Goal: Task Accomplishment & Management: Use online tool/utility

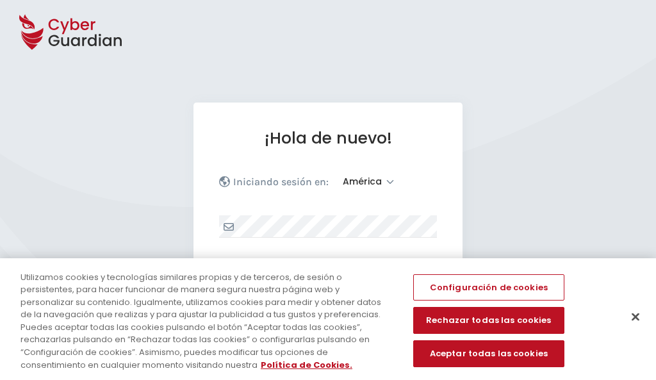
select select "América"
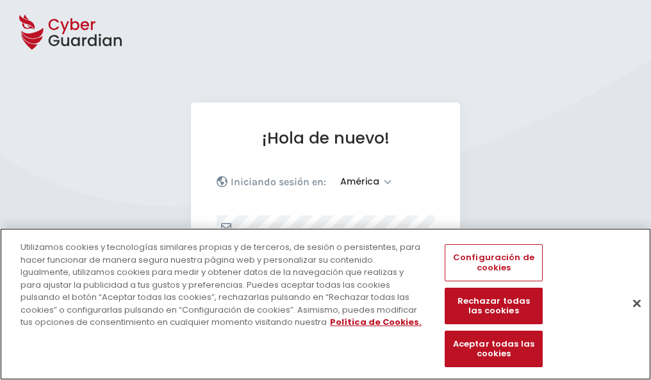
scroll to position [167, 0]
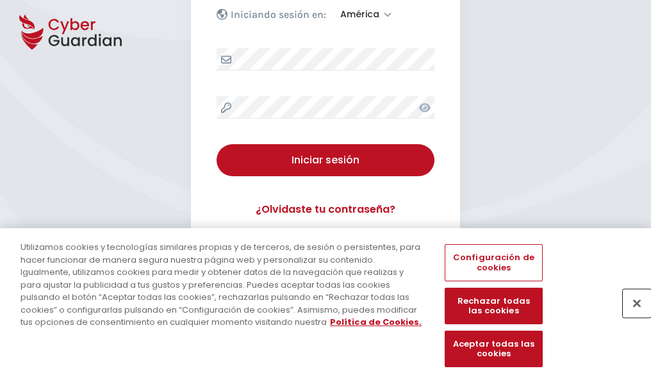
click at [631, 317] on button "Cerrar" at bounding box center [637, 303] width 28 height 28
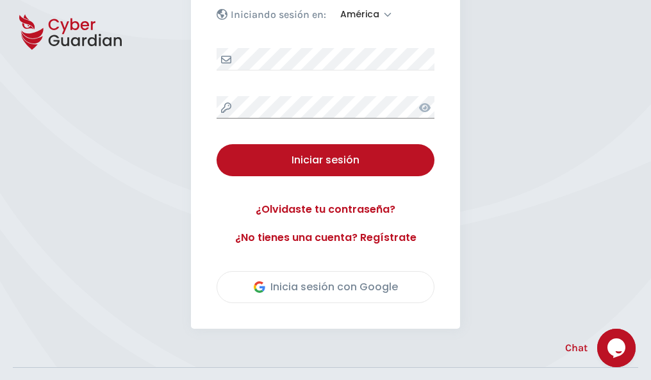
scroll to position [291, 0]
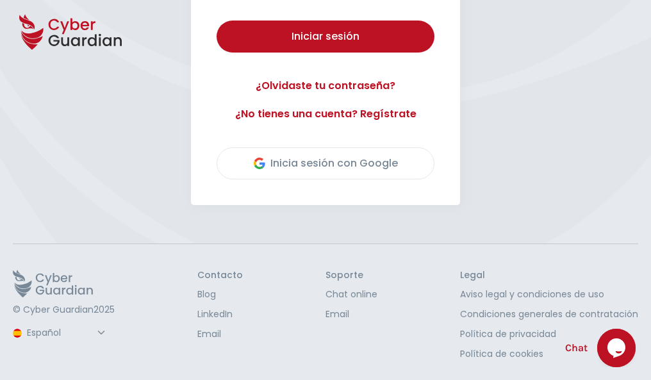
click at [217, 21] on button "Iniciar sesión" at bounding box center [326, 37] width 218 height 32
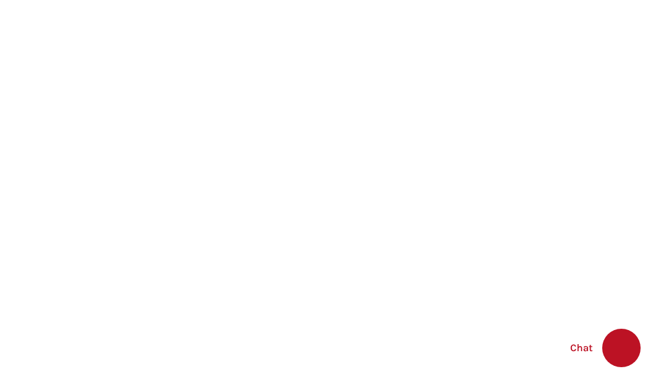
select select "English"
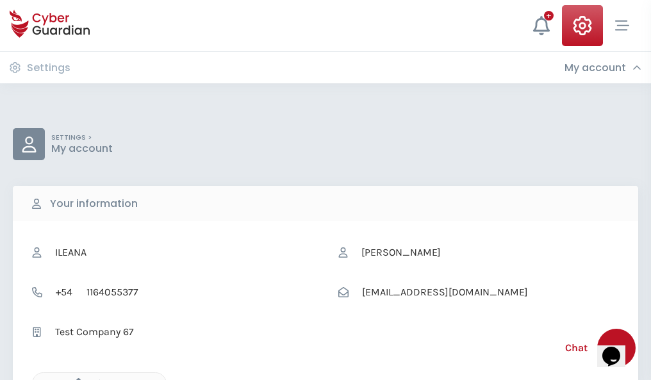
click at [75, 379] on icon "button" at bounding box center [75, 383] width 11 height 11
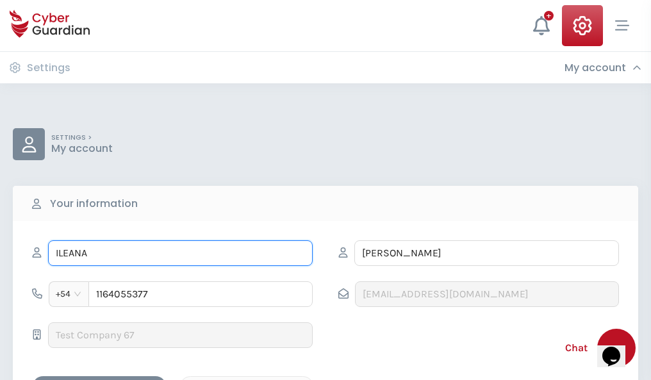
click at [180, 253] on input "ILEANA" at bounding box center [180, 253] width 265 height 26
type input "I"
type input "Basilio"
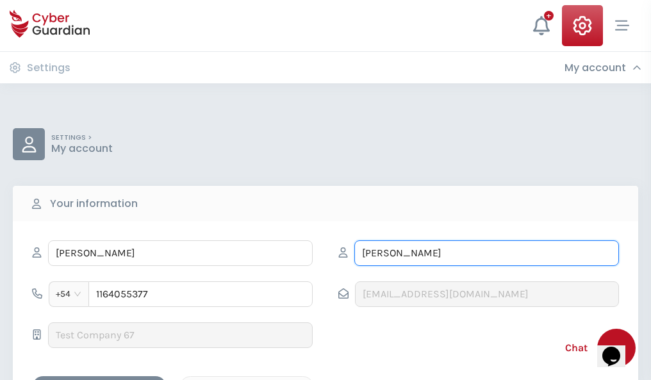
click at [486, 253] on input "CORREA" at bounding box center [486, 253] width 265 height 26
type input "C"
type input "Villalba"
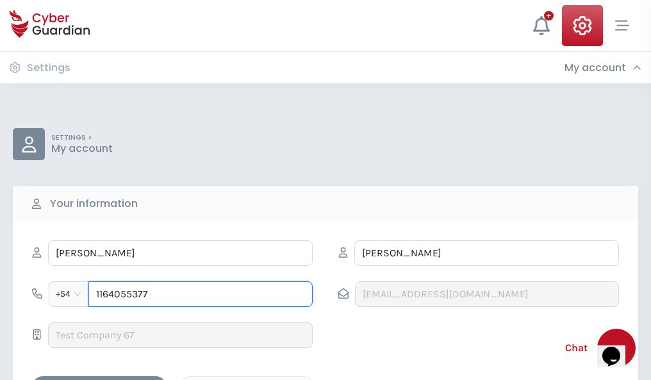
click at [201, 294] on input "1164055377" at bounding box center [200, 294] width 224 height 26
type input "1"
type input "4949130178"
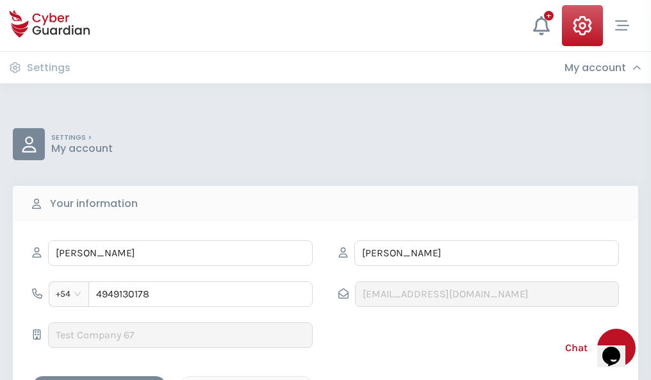
click at [247, 379] on div "Cancel" at bounding box center [247, 387] width 114 height 16
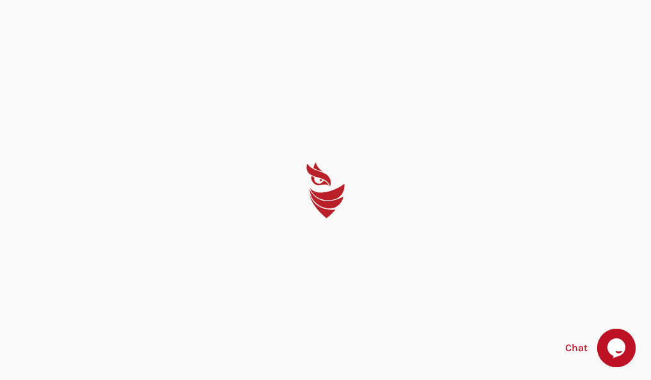
select select "English"
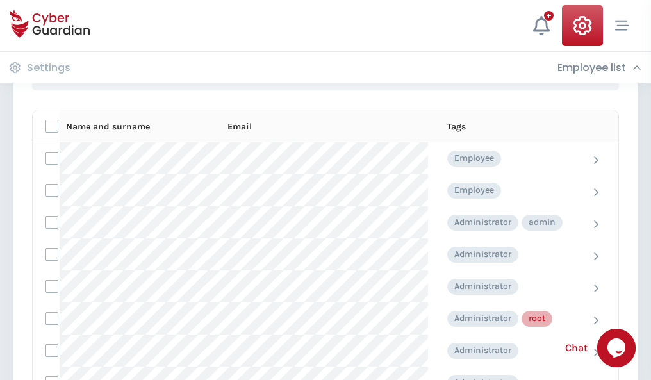
scroll to position [645, 0]
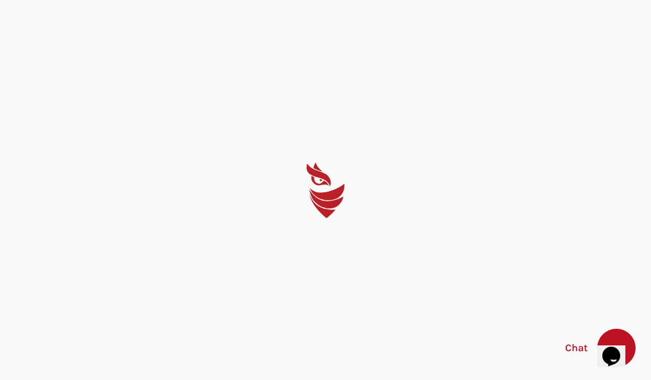
select select "English"
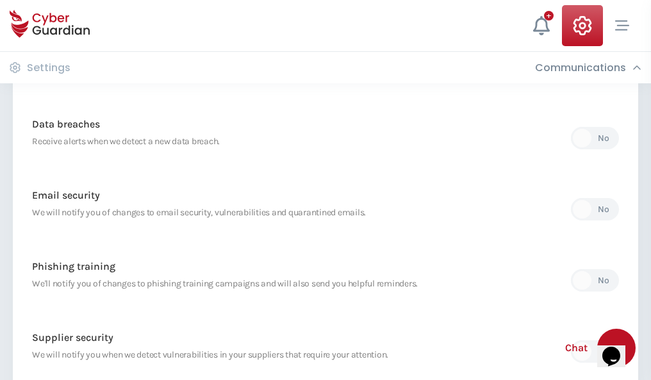
scroll to position [675, 0]
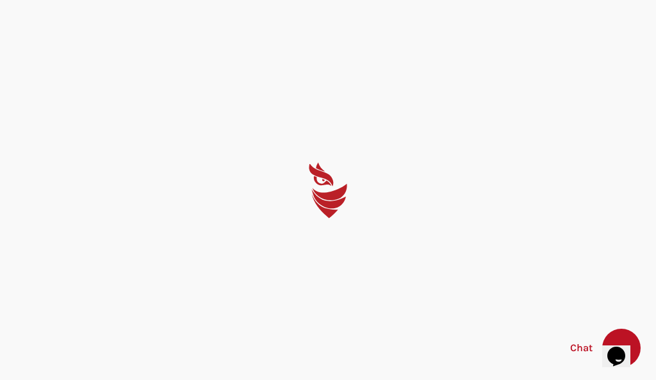
select select "English"
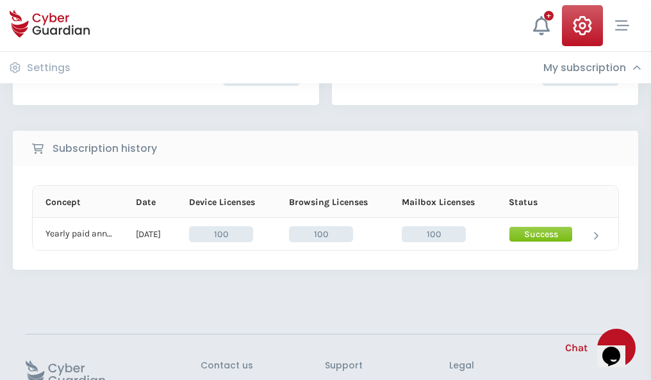
scroll to position [325, 0]
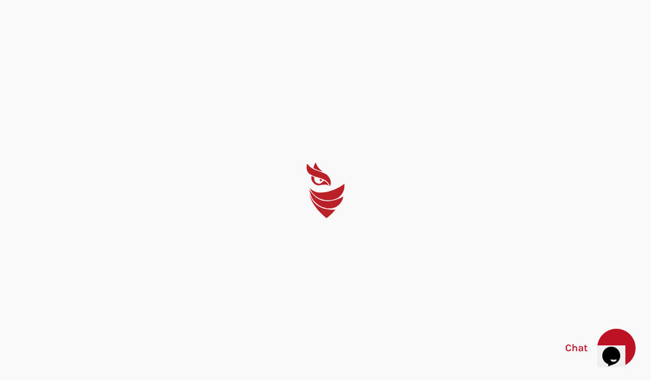
select select "English"
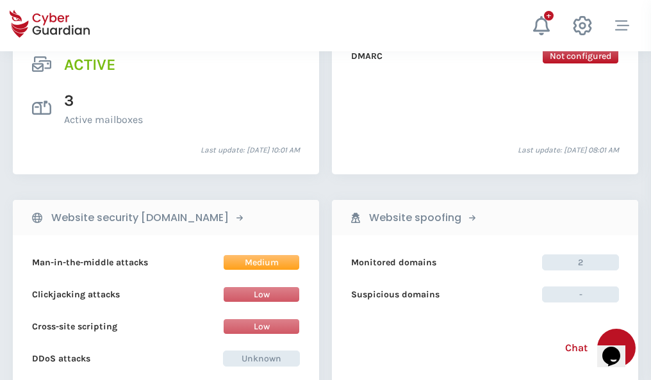
scroll to position [1302, 0]
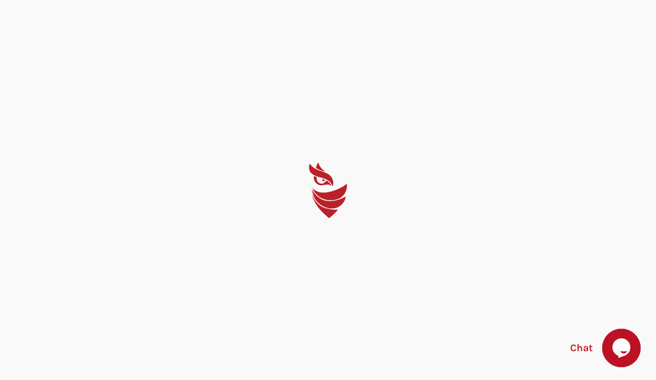
select select "English"
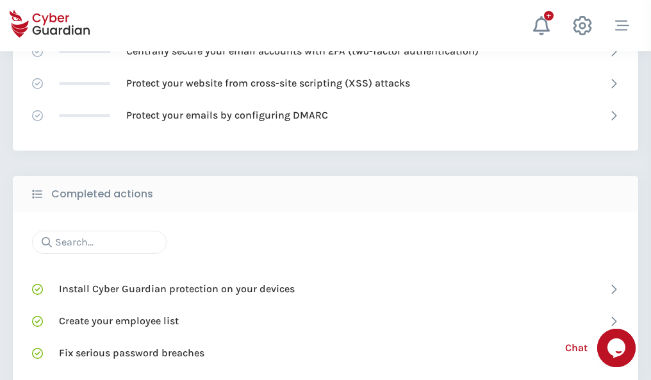
scroll to position [854, 0]
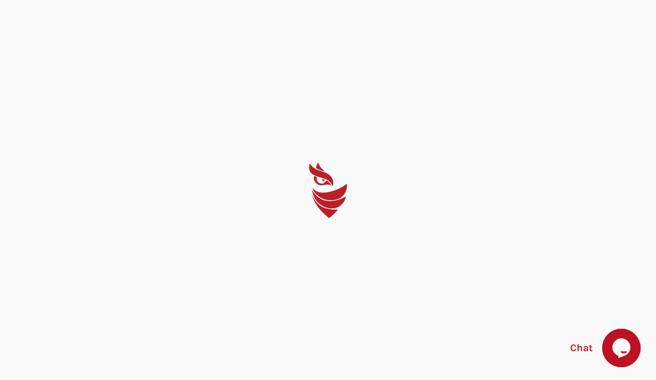
select select "English"
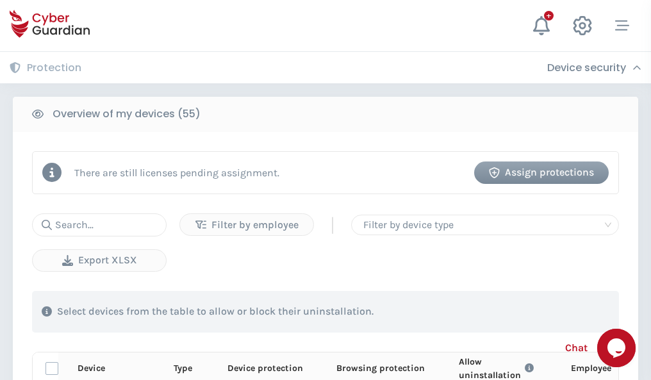
scroll to position [1117, 0]
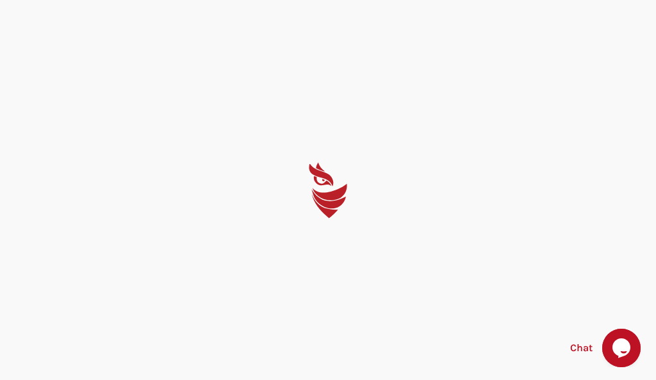
select select "English"
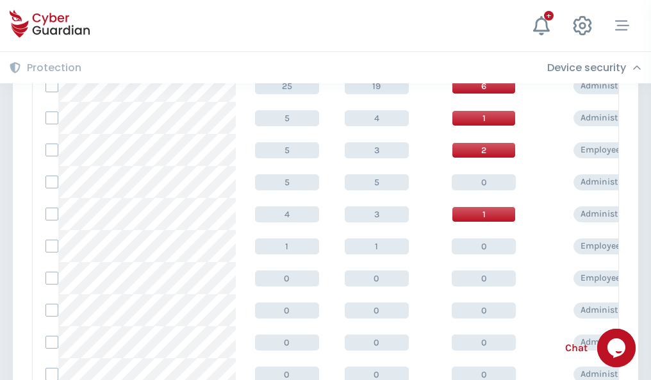
scroll to position [646, 0]
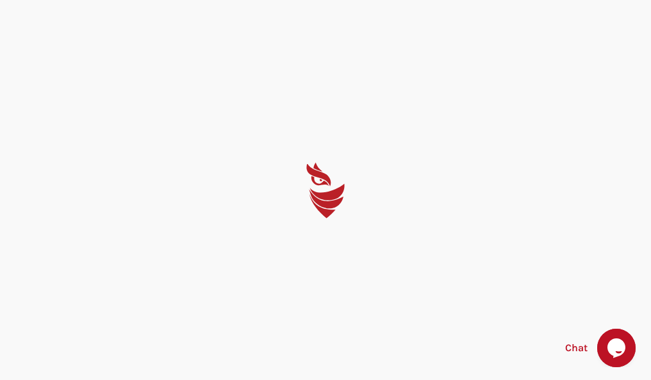
select select "English"
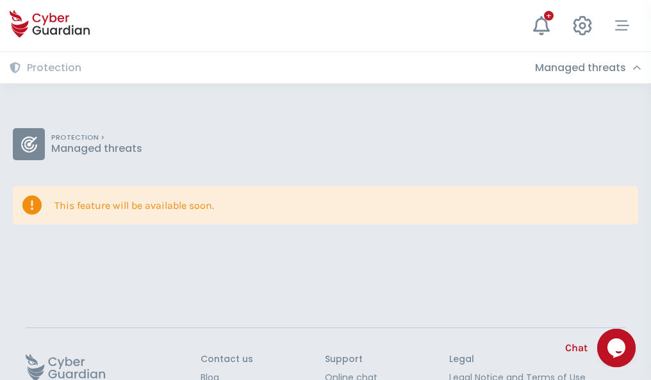
scroll to position [83, 0]
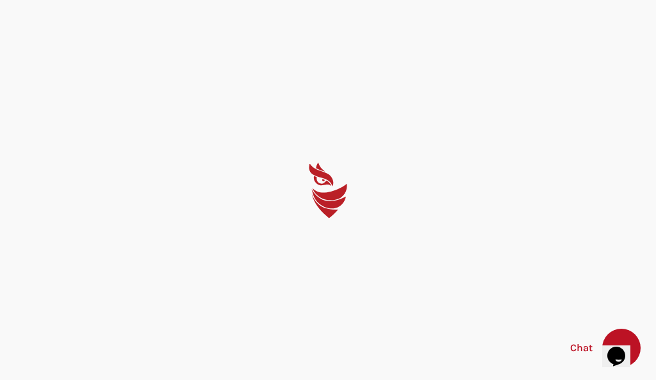
select select "English"
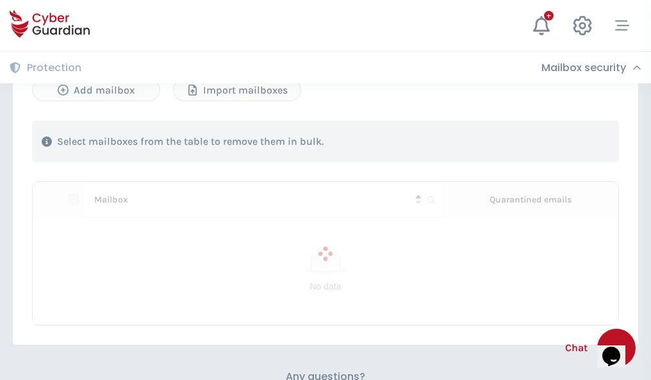
scroll to position [549, 0]
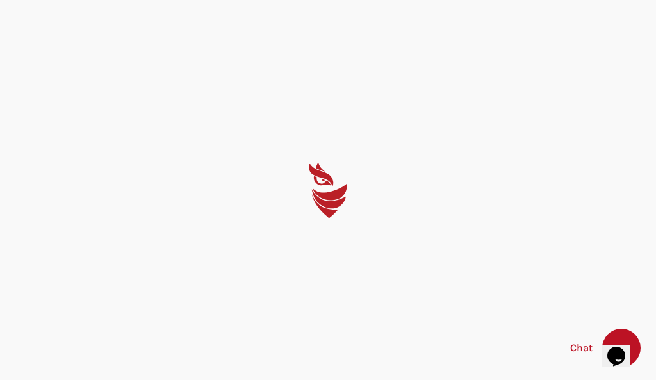
select select "English"
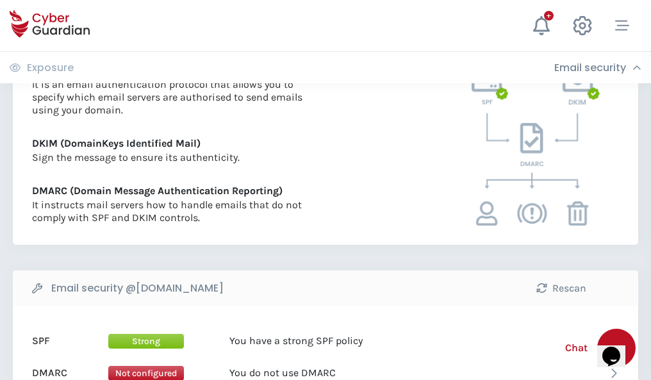
scroll to position [692, 0]
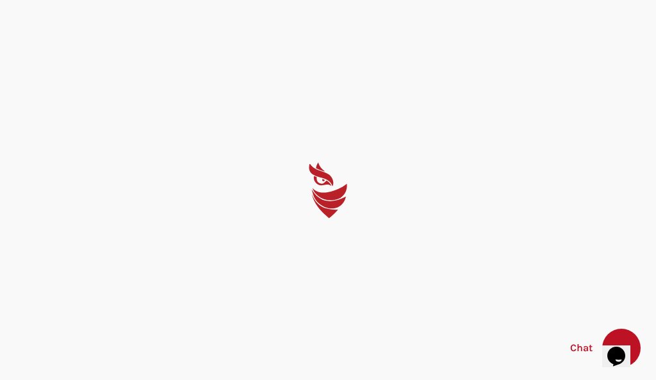
select select "English"
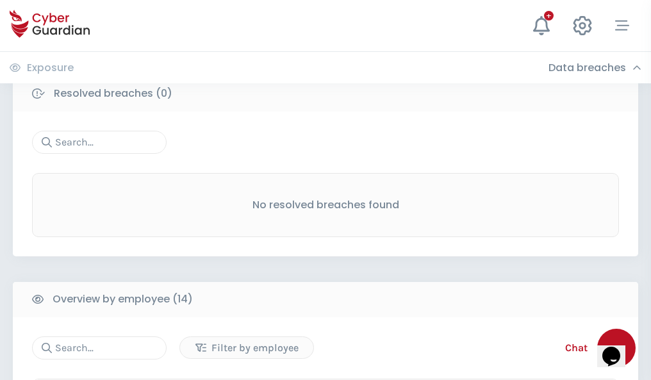
scroll to position [1157, 0]
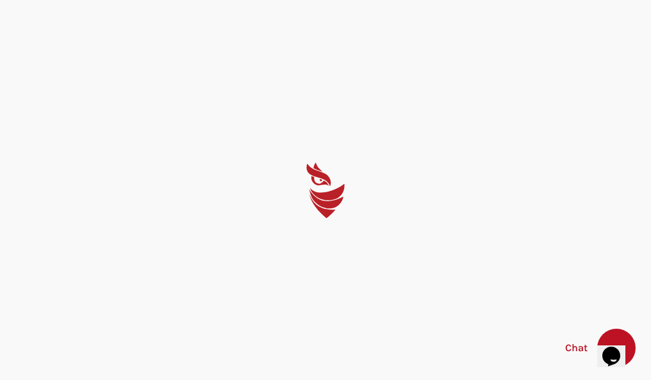
select select "English"
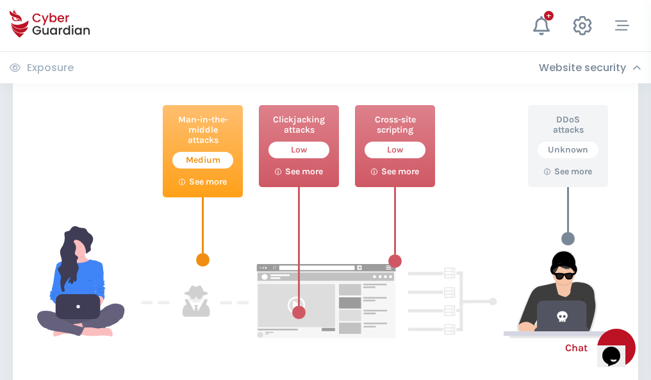
scroll to position [698, 0]
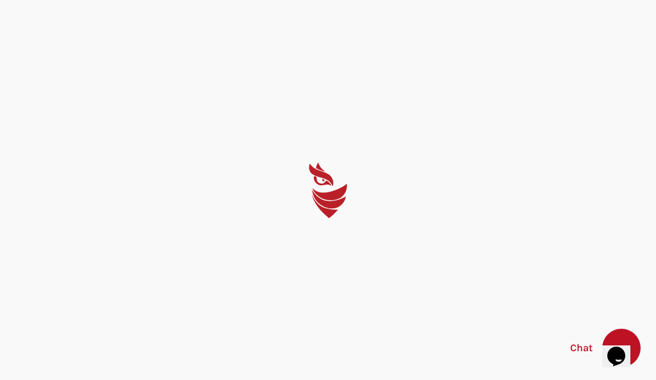
select select "English"
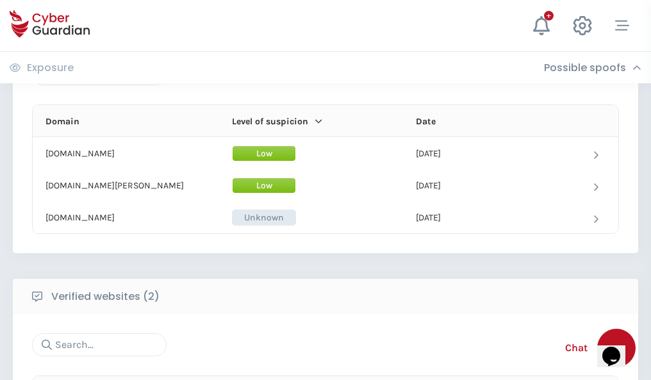
scroll to position [769, 0]
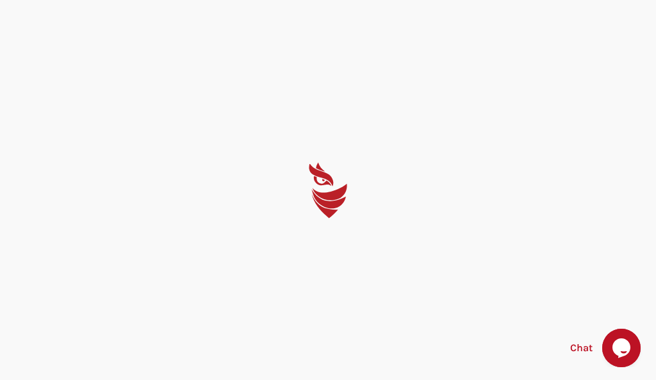
select select "English"
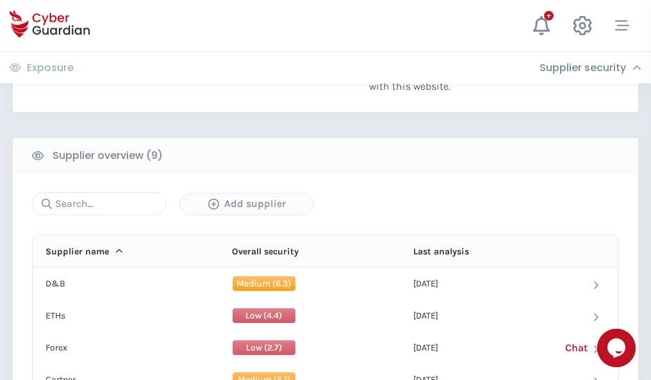
scroll to position [894, 0]
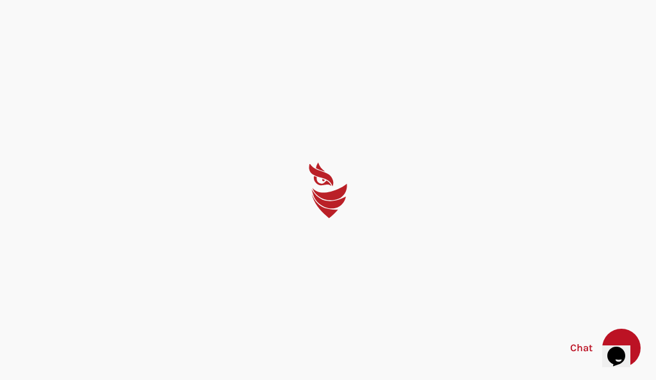
select select "English"
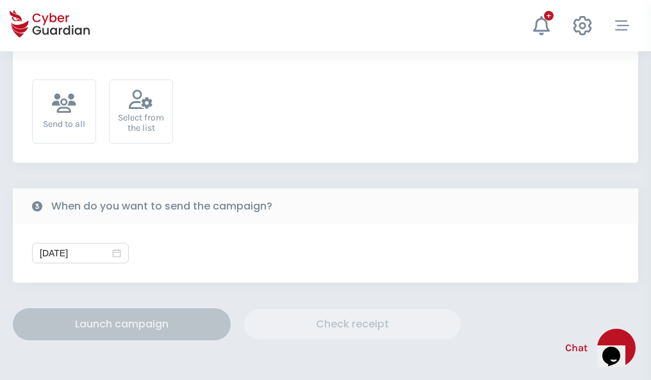
scroll to position [469, 0]
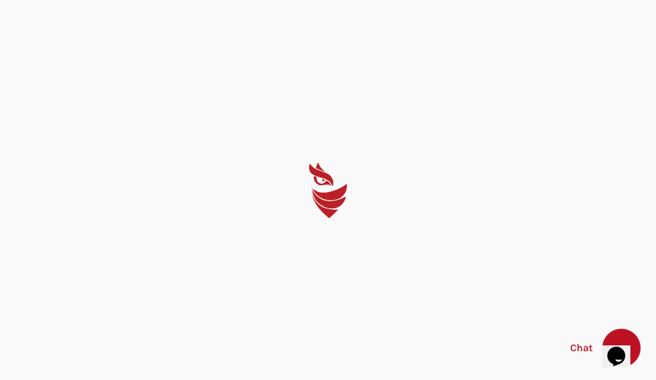
select select "English"
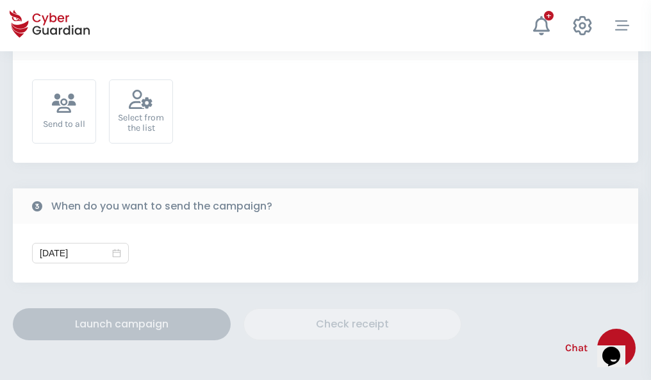
scroll to position [469, 0]
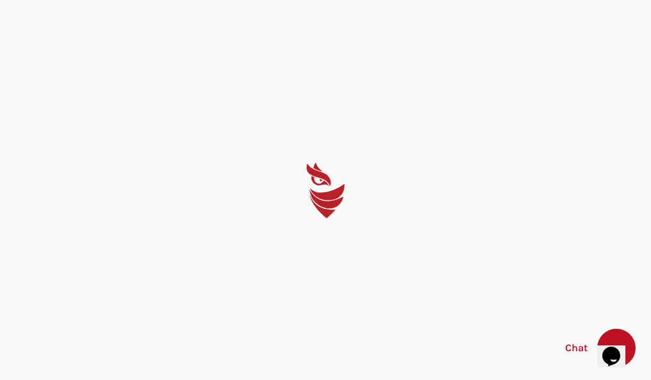
select select "English"
